Goal: Transaction & Acquisition: Purchase product/service

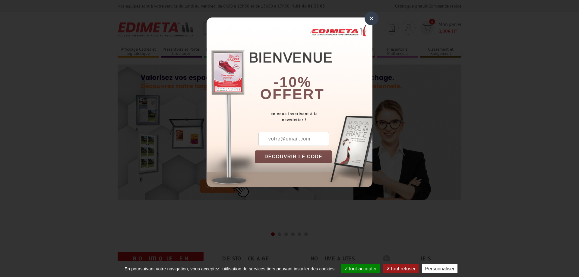
click at [371, 16] on div "×" at bounding box center [372, 18] width 14 height 14
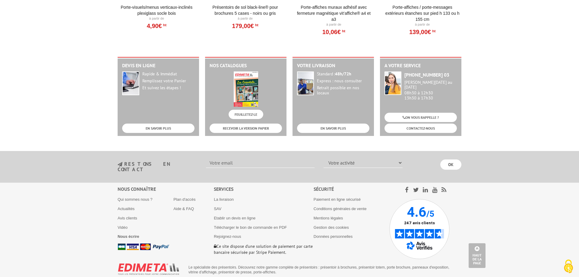
scroll to position [747, 0]
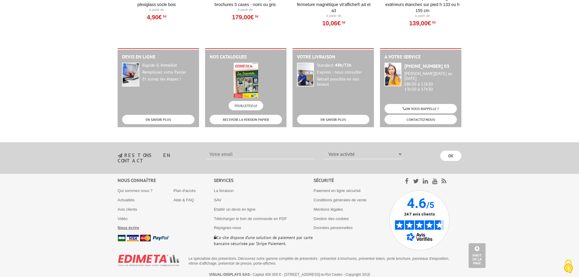
click at [131, 226] on b "Nous écrire" at bounding box center [129, 228] width 22 height 5
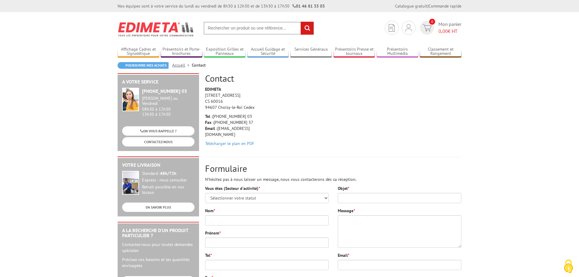
drag, startPoint x: 251, startPoint y: 129, endPoint x: 219, endPoint y: 129, distance: 32.6
click at [219, 129] on p "Tel : +33 (0)1 46 81 33 03 Fax : +33 (0)1 45 73 24 37 Email : info@edimeta.fr" at bounding box center [233, 125] width 57 height 24
copy p "info@edimeta.fr"
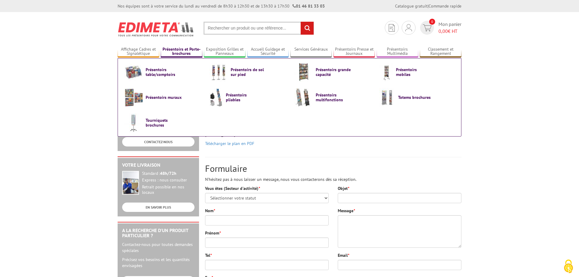
click at [191, 52] on link "Présentoirs et Porte-brochures" at bounding box center [182, 52] width 42 height 10
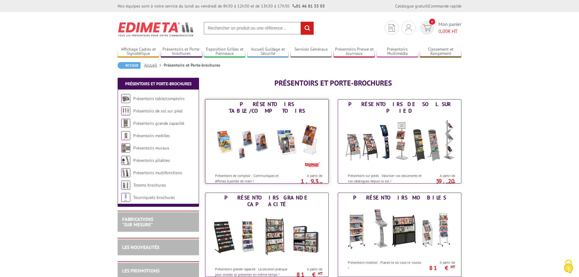
click at [229, 138] on img at bounding box center [267, 143] width 112 height 54
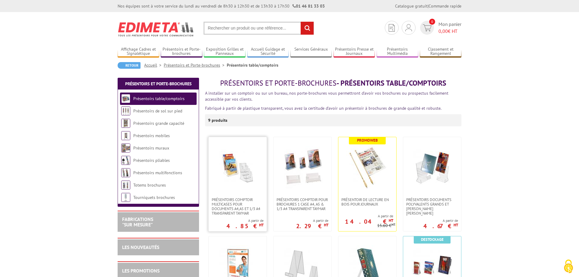
scroll to position [31, 0]
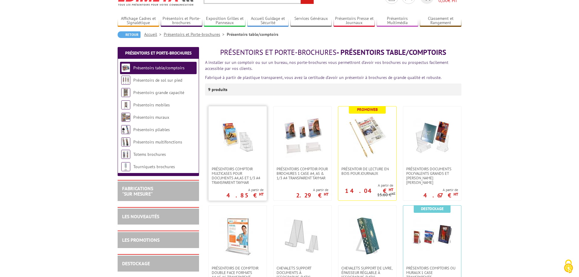
click at [251, 150] on img at bounding box center [238, 137] width 42 height 42
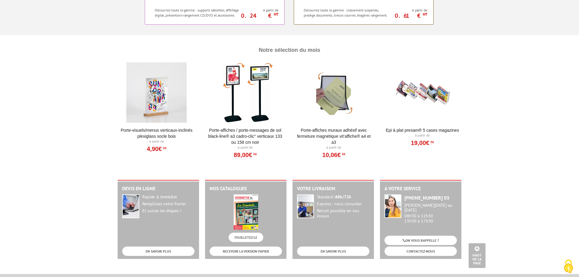
scroll to position [747, 0]
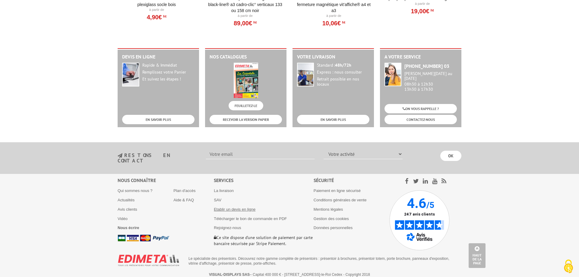
click at [249, 207] on link "Etablir un devis en ligne" at bounding box center [235, 209] width 42 height 5
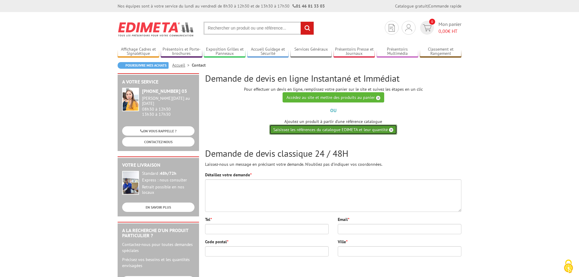
click at [300, 128] on link "Saisissez les références du catalogue EDIMETA et leur quantité" at bounding box center [333, 130] width 128 height 10
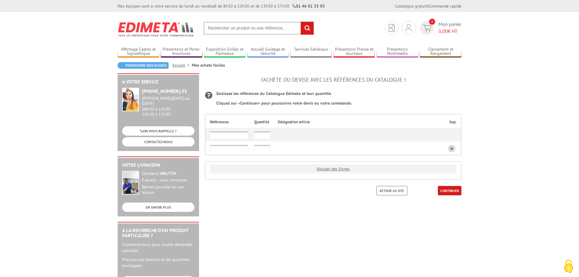
click at [237, 135] on input "text" at bounding box center [229, 135] width 38 height 7
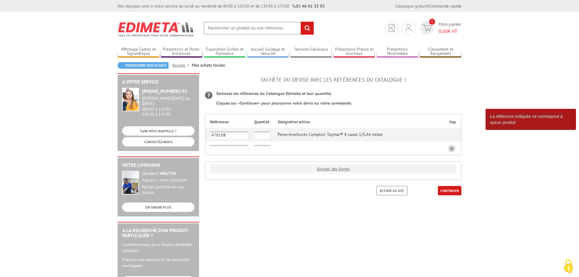
type input "478108"
click at [262, 135] on input "text" at bounding box center [262, 135] width 16 height 7
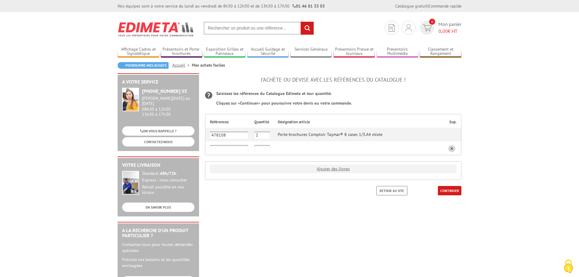
type input "2"
click at [231, 148] on input "text" at bounding box center [229, 148] width 38 height 7
type input "4718"
click at [260, 148] on input "text" at bounding box center [262, 148] width 16 height 7
type input "3"
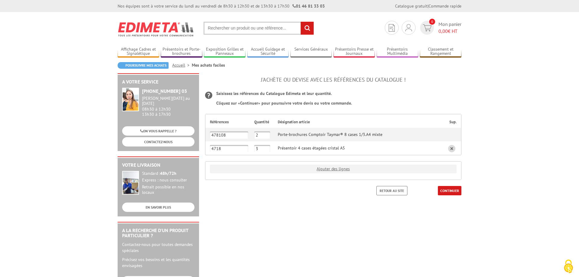
click at [281, 198] on div "J'achète ou devise avec les références du catalogue ! Saisissez les références …" at bounding box center [333, 140] width 262 height 135
click at [446, 189] on link "CONTINUER" at bounding box center [450, 190] width 24 height 9
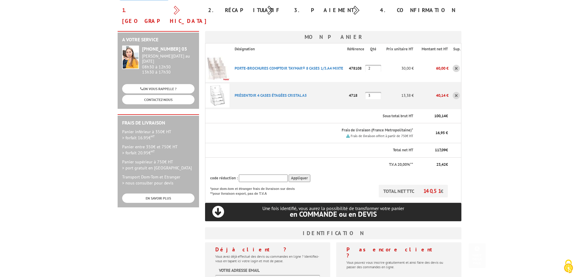
scroll to position [62, 0]
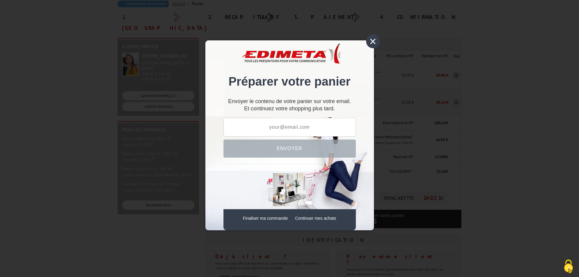
click at [377, 40] on div "×" at bounding box center [373, 41] width 14 height 14
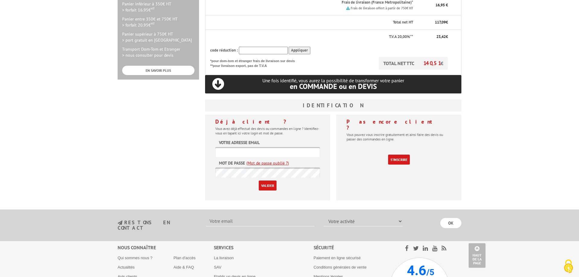
scroll to position [68, 0]
